Goal: Information Seeking & Learning: Find specific fact

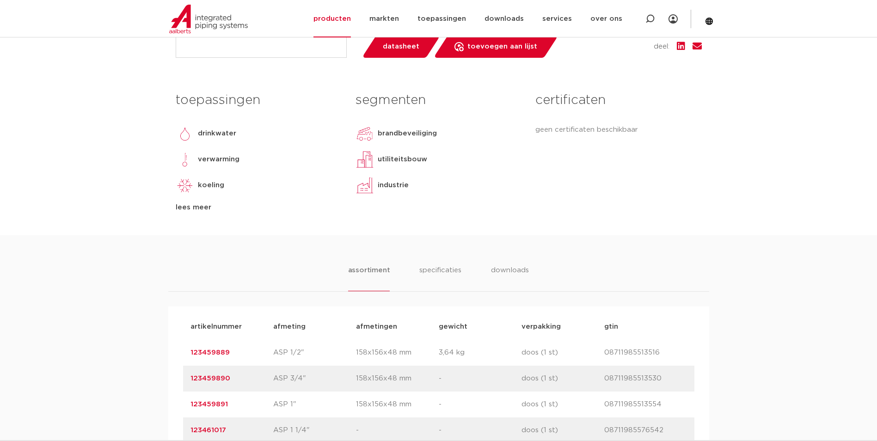
scroll to position [462, 0]
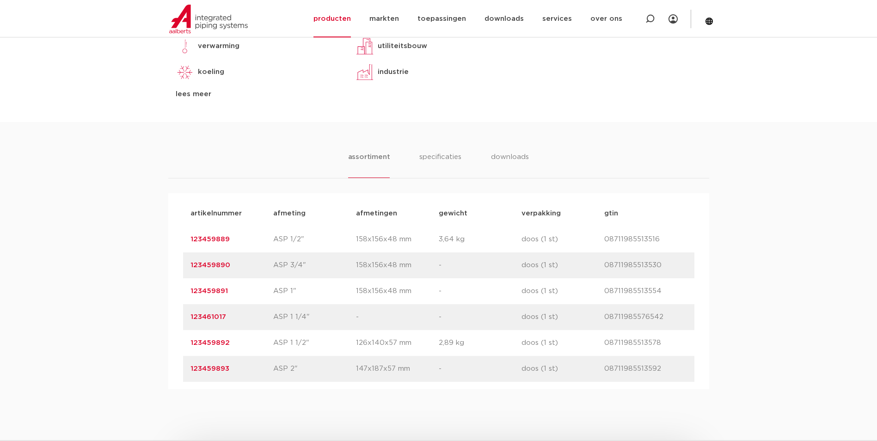
click at [594, 103] on div "toepassingen drinkwater verwarming koeling stoom perslucht sprinkler vacuüm lee…" at bounding box center [439, 48] width 540 height 148
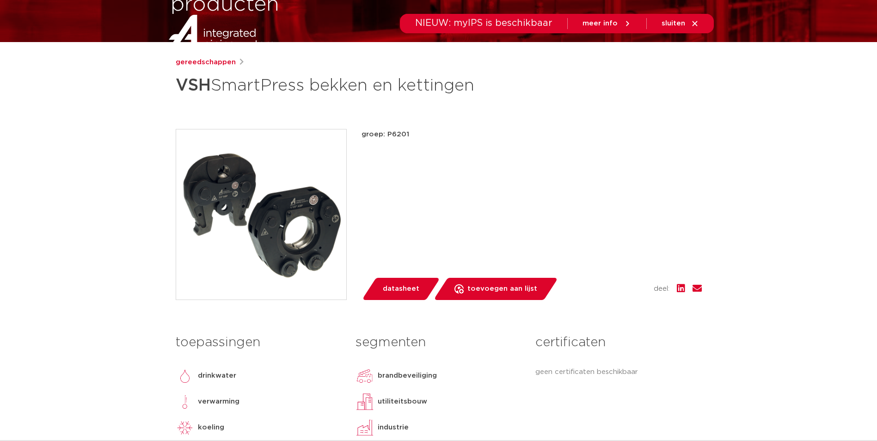
scroll to position [0, 0]
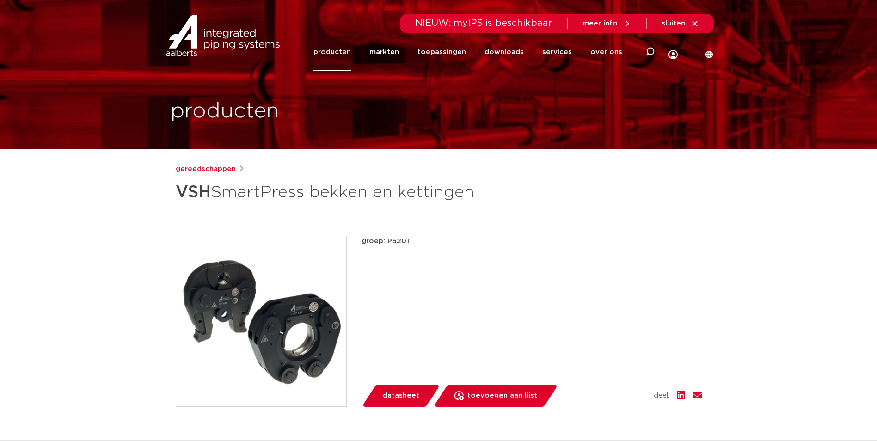
click at [341, 61] on link "producten" at bounding box center [331, 51] width 37 height 37
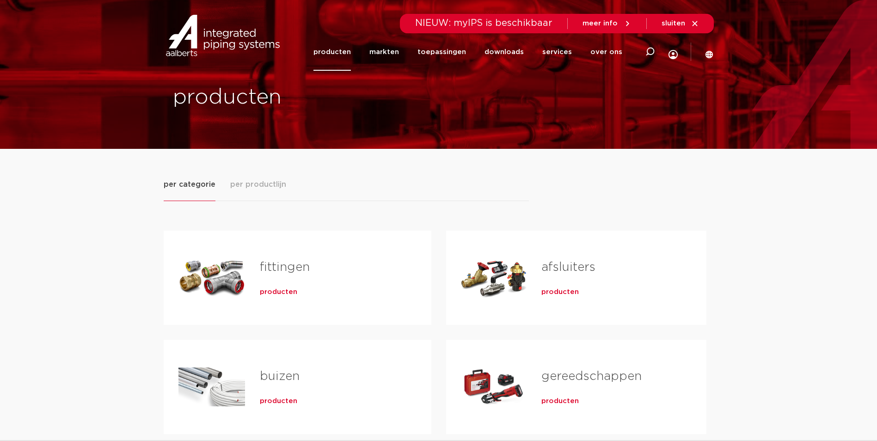
click at [270, 297] on div "fittingen producten" at bounding box center [330, 277] width 171 height 65
click at [275, 291] on span "producten" at bounding box center [278, 291] width 37 height 9
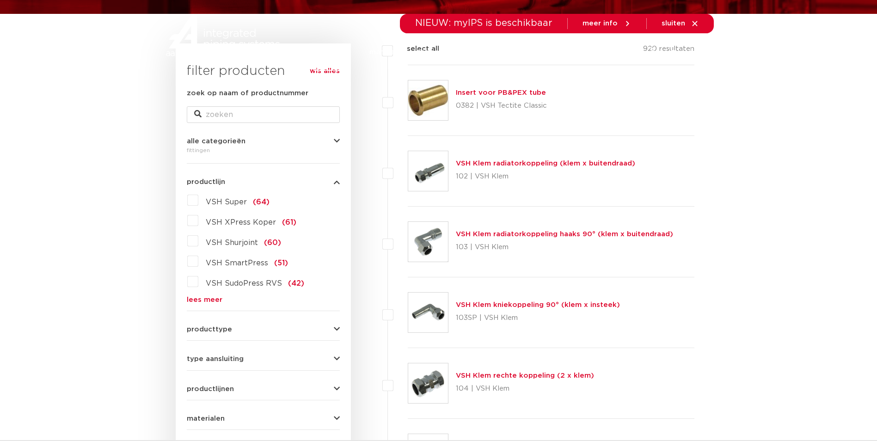
scroll to position [139, 0]
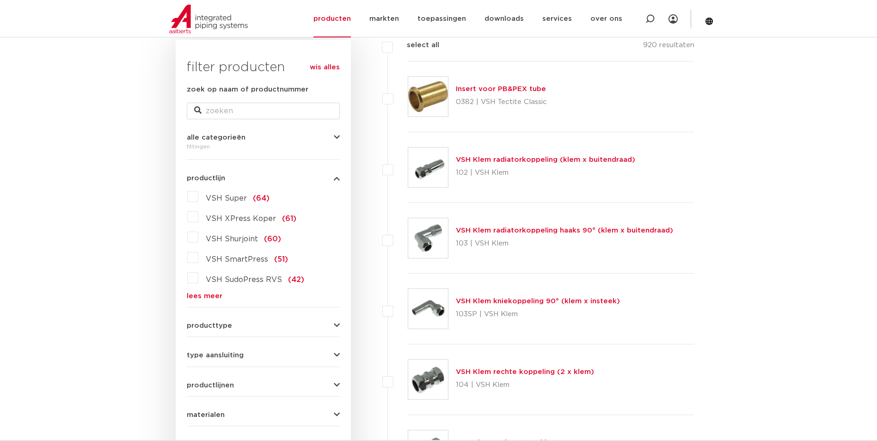
click at [211, 299] on link "lees meer" at bounding box center [263, 296] width 153 height 7
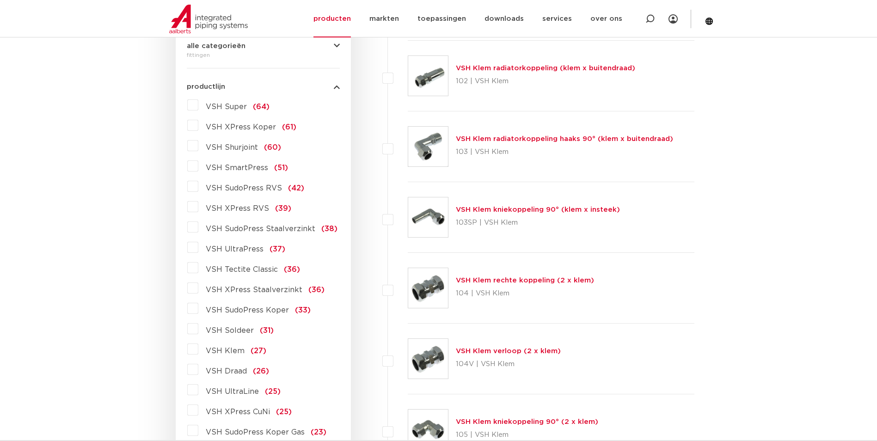
scroll to position [231, 0]
click at [247, 207] on span "VSH XPress RVS" at bounding box center [237, 207] width 63 height 7
click at [0, 0] on input "VSH XPress RVS (39)" at bounding box center [0, 0] width 0 height 0
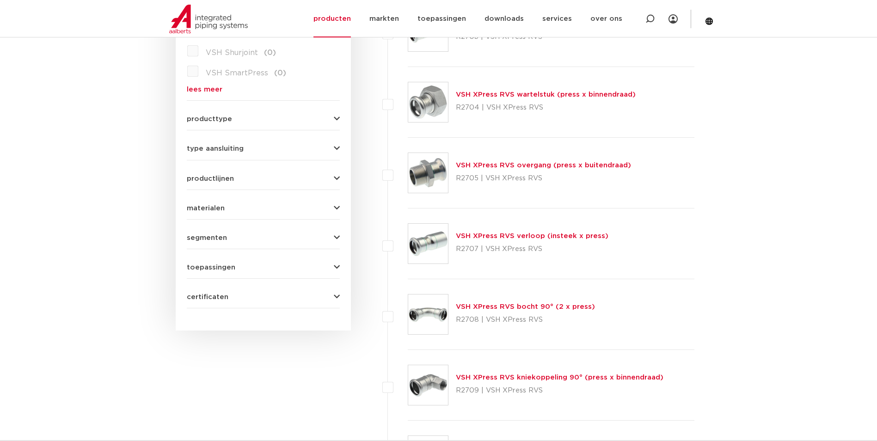
scroll to position [370, 0]
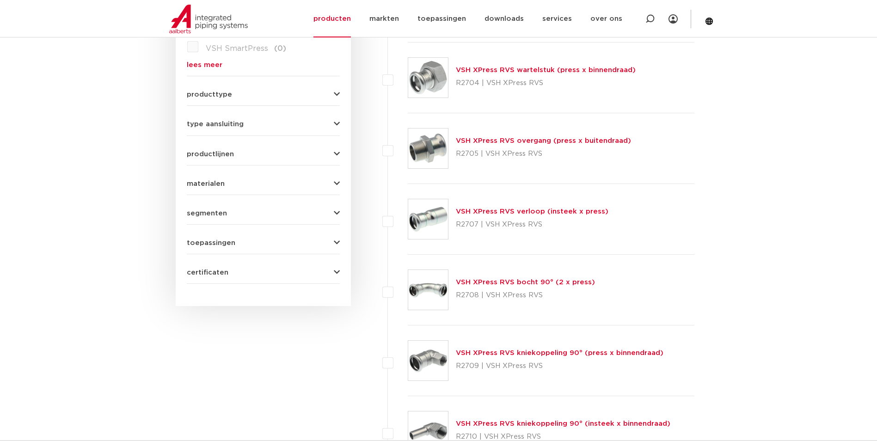
click at [496, 69] on link "VSH XPress RVS wartelstuk (press x binnendraad)" at bounding box center [546, 70] width 180 height 7
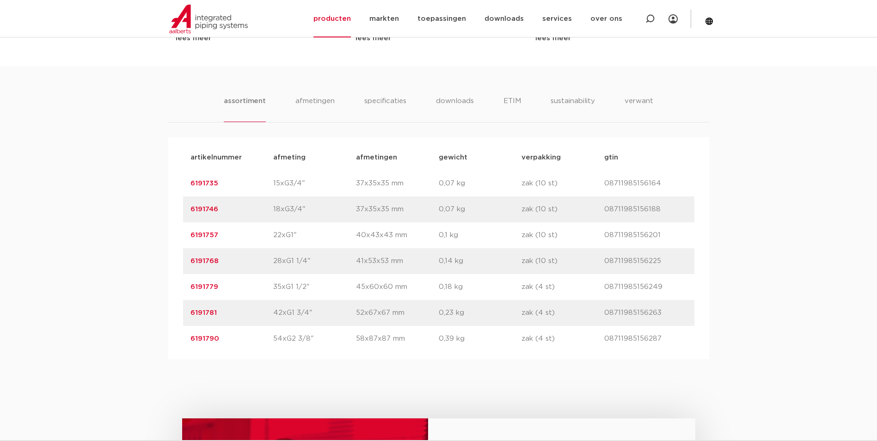
scroll to position [555, 0]
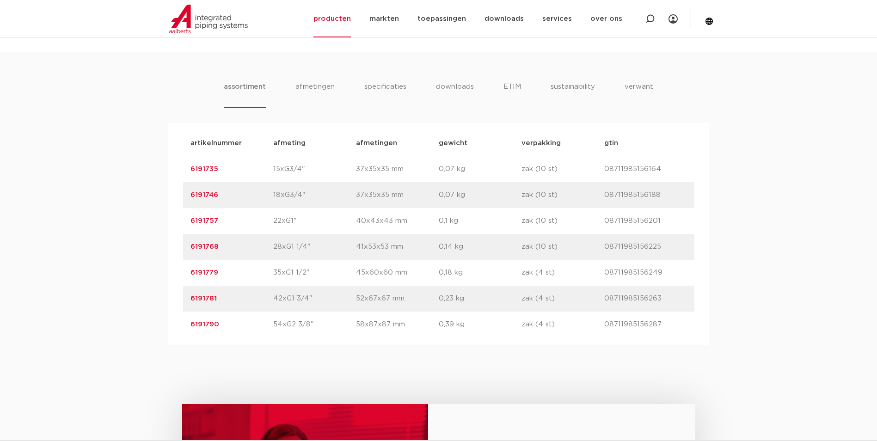
drag, startPoint x: 221, startPoint y: 249, endPoint x: 177, endPoint y: 253, distance: 44.5
click at [177, 253] on div "artikelnummer afmeting [GEOGRAPHIC_DATA] gewicht verpakking gtin artikelnummer …" at bounding box center [438, 234] width 541 height 222
copy link "6191768"
